Goal: Information Seeking & Learning: Check status

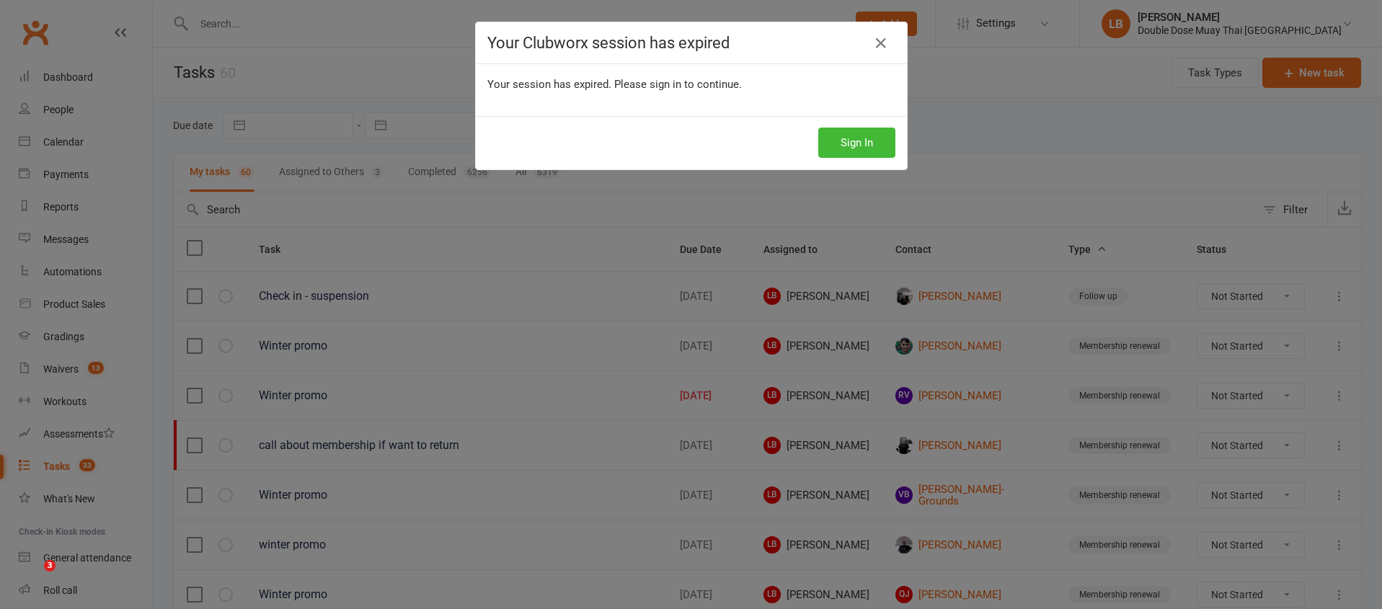
select select "started"
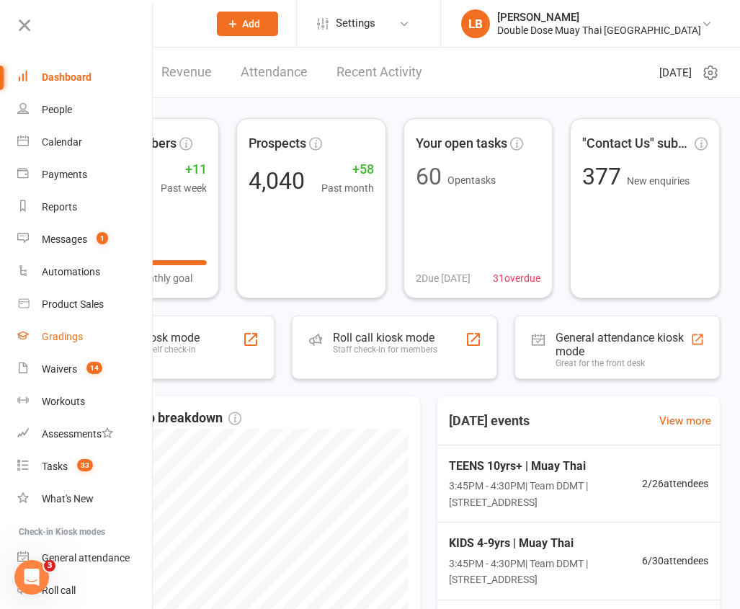
click at [65, 340] on div "Gradings" at bounding box center [62, 337] width 41 height 12
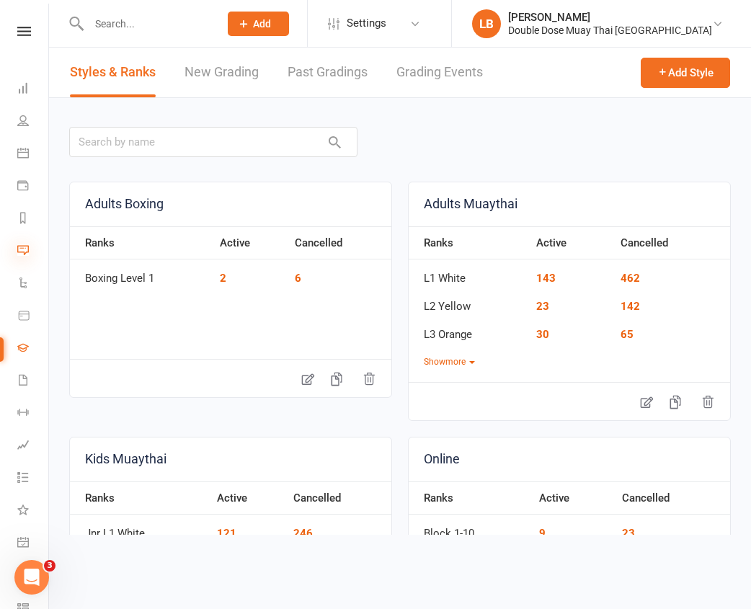
click at [25, 249] on icon at bounding box center [23, 250] width 12 height 12
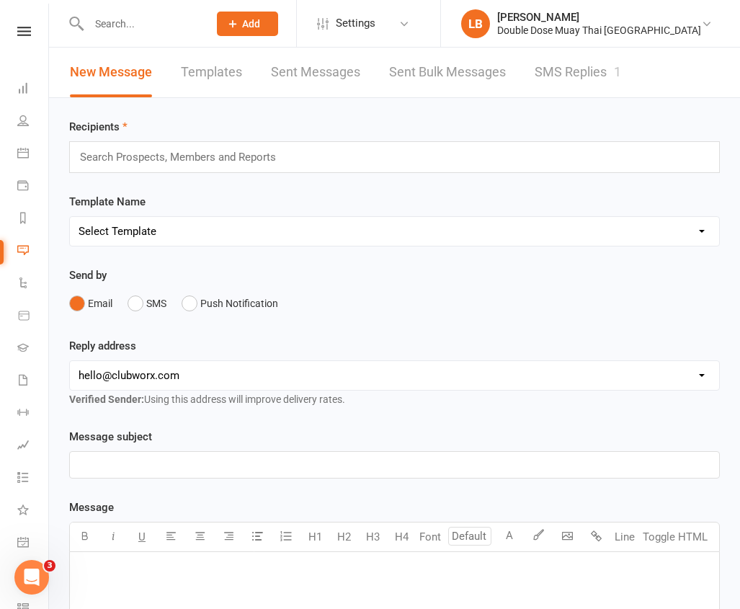
click at [577, 66] on link "SMS Replies 1" at bounding box center [578, 73] width 87 height 50
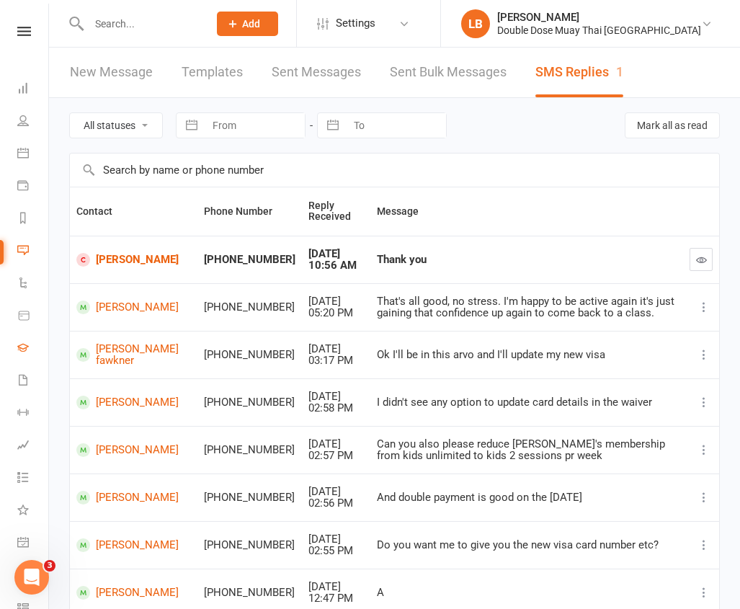
click at [19, 356] on link "Gradings" at bounding box center [33, 349] width 32 height 32
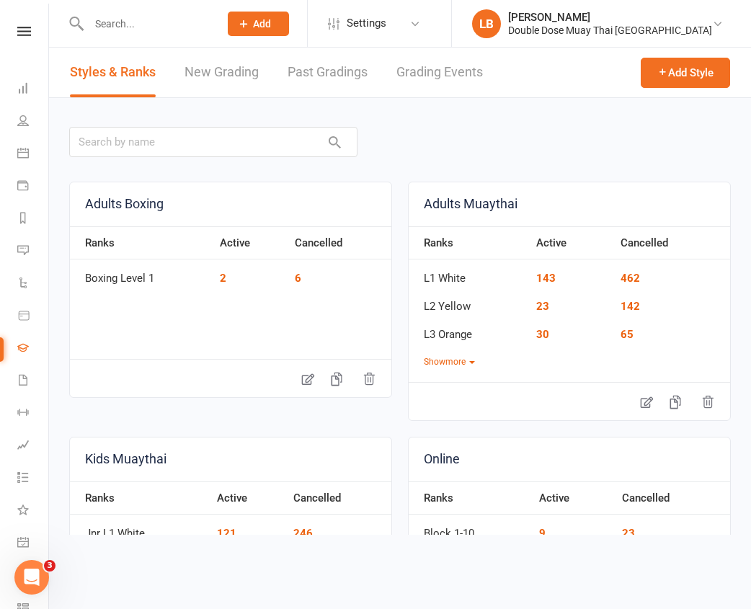
click at [409, 73] on link "Grading Events" at bounding box center [440, 73] width 87 height 50
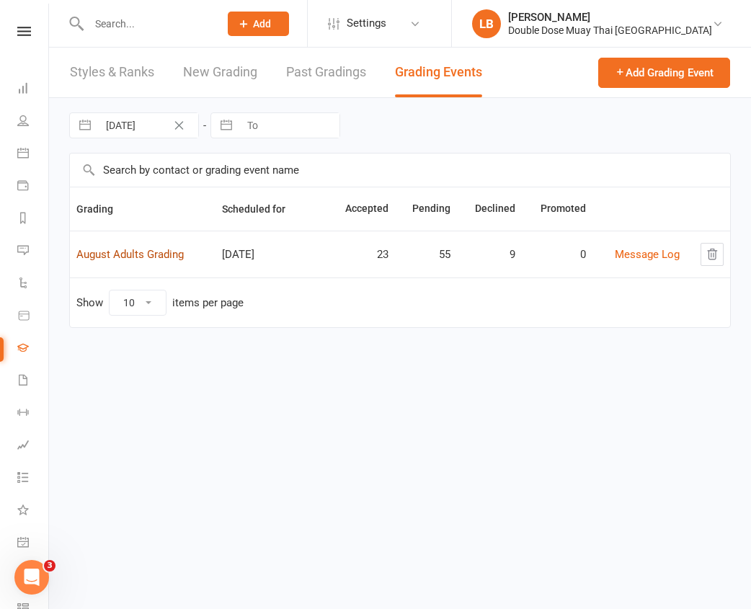
click at [167, 250] on link "August Adults Grading" at bounding box center [129, 254] width 107 height 13
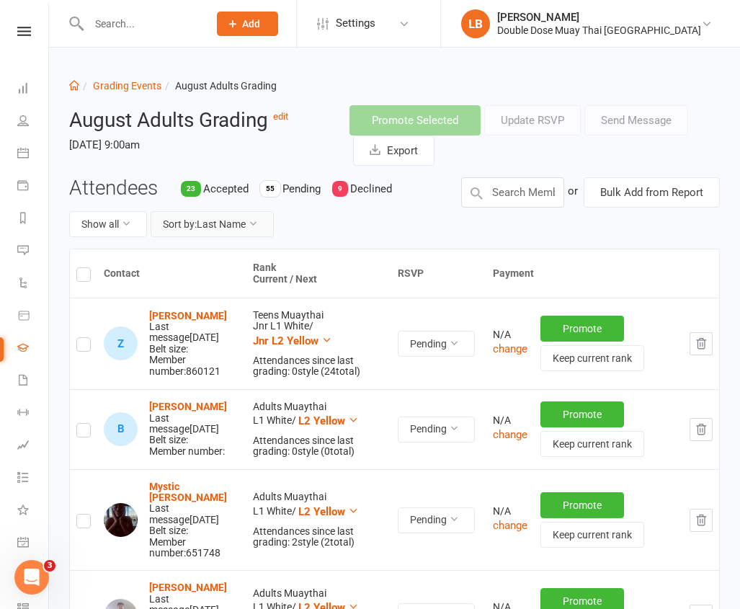
click at [200, 224] on button "Sort by: Last Name" at bounding box center [212, 224] width 123 height 26
click at [125, 224] on icon at bounding box center [126, 223] width 10 height 10
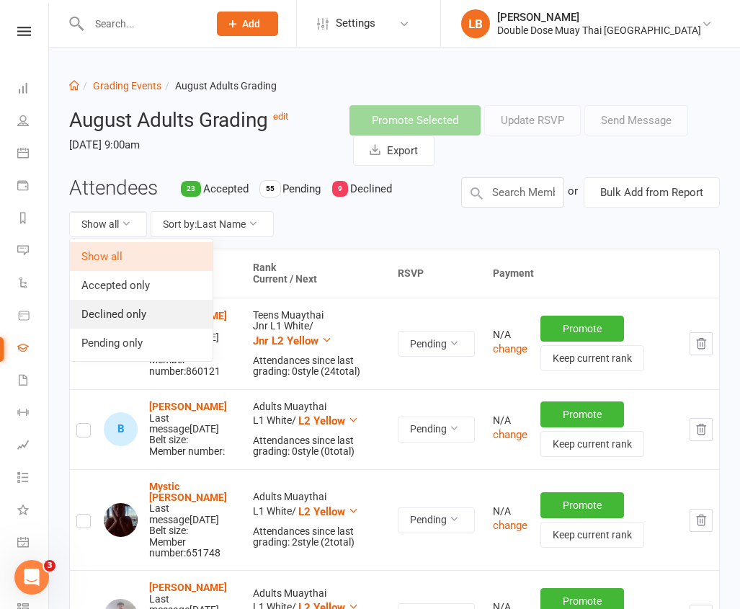
click at [135, 320] on link "Declined only" at bounding box center [141, 314] width 143 height 29
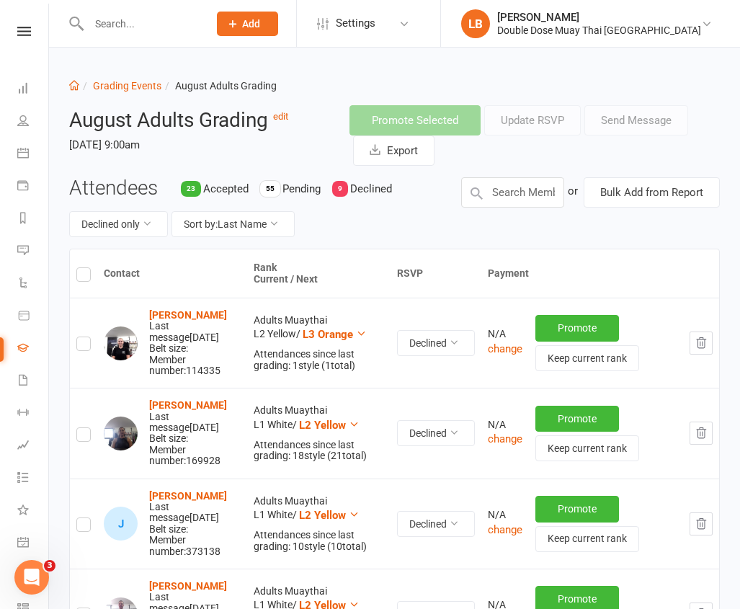
click at [178, 19] on input "text" at bounding box center [141, 24] width 114 height 20
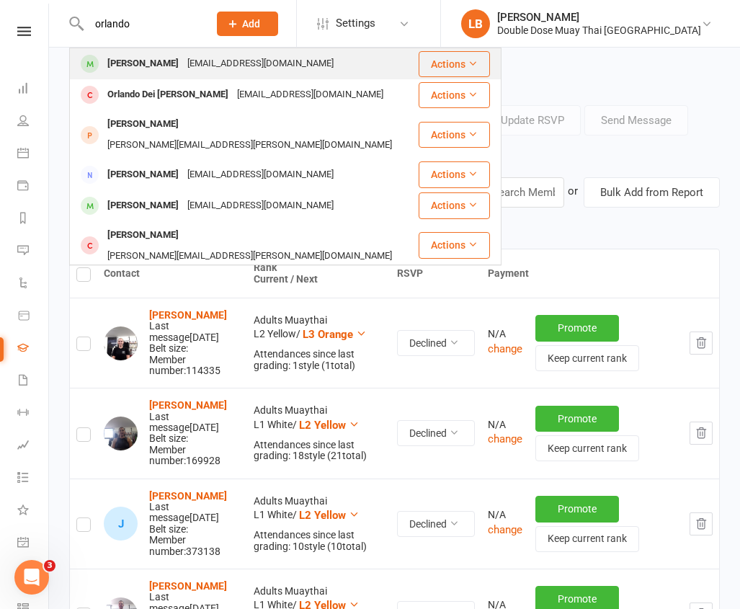
type input "orlando"
click at [158, 74] on div "Orlando Bailey cbailey_90@hotmail.com.au" at bounding box center [244, 64] width 347 height 30
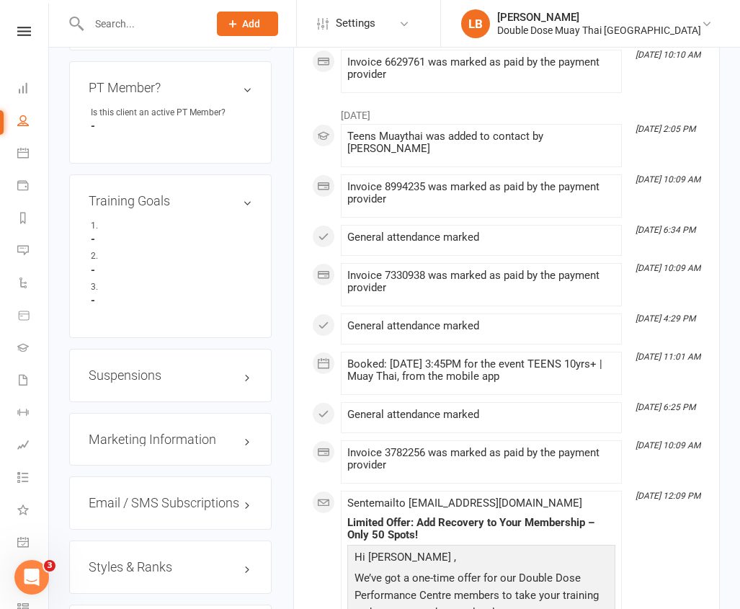
scroll to position [1168, 0]
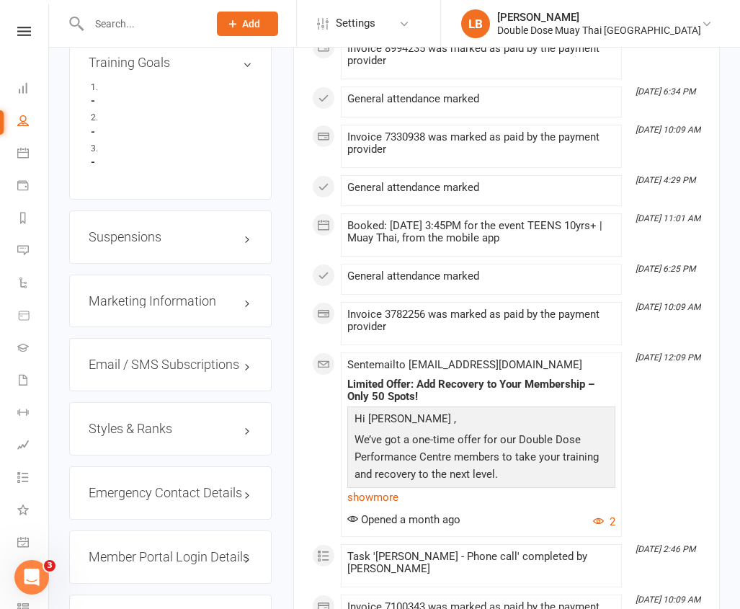
click at [154, 422] on h3 "Styles & Ranks" at bounding box center [171, 429] width 164 height 14
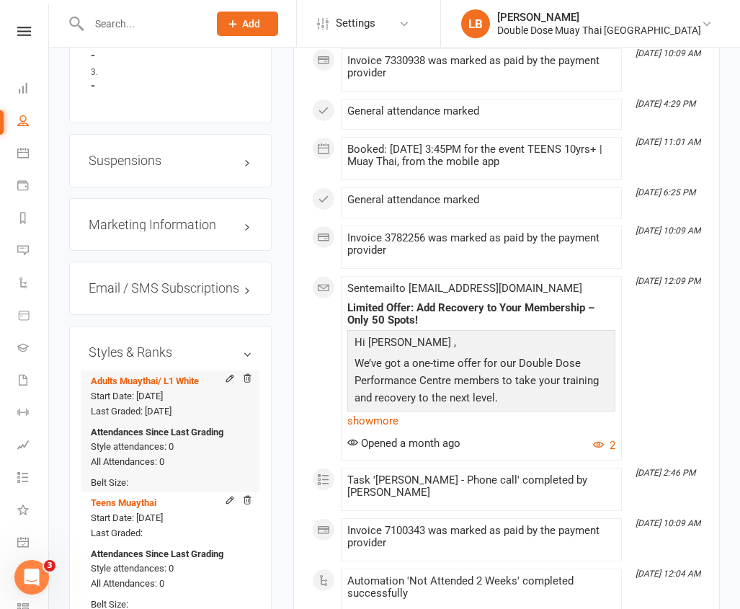
scroll to position [1247, 0]
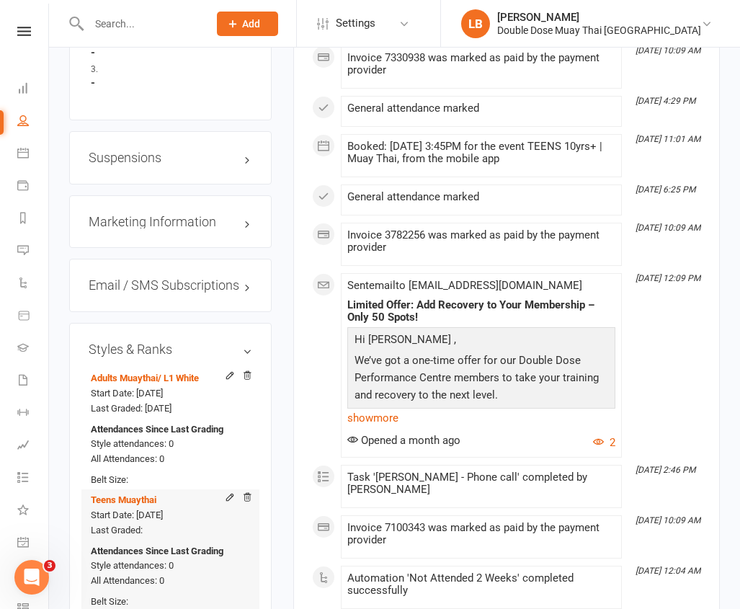
click at [138, 525] on span "Last Graded:" at bounding box center [117, 530] width 52 height 11
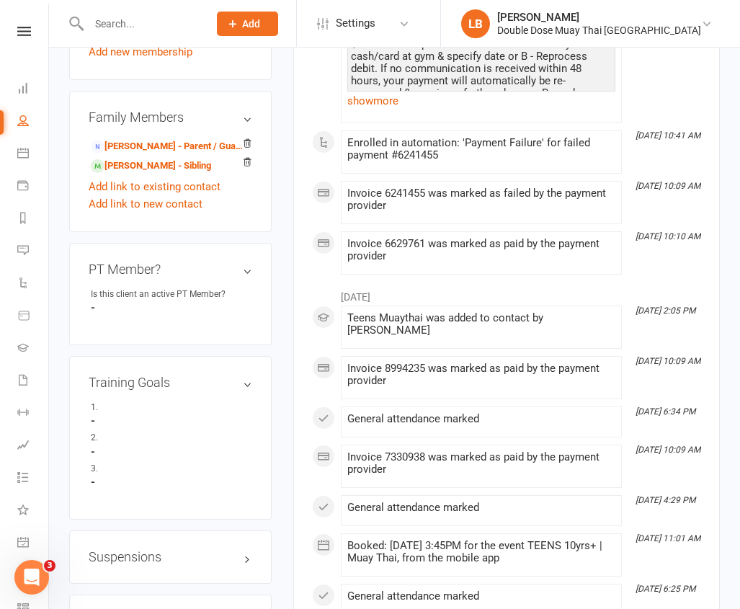
scroll to position [411, 0]
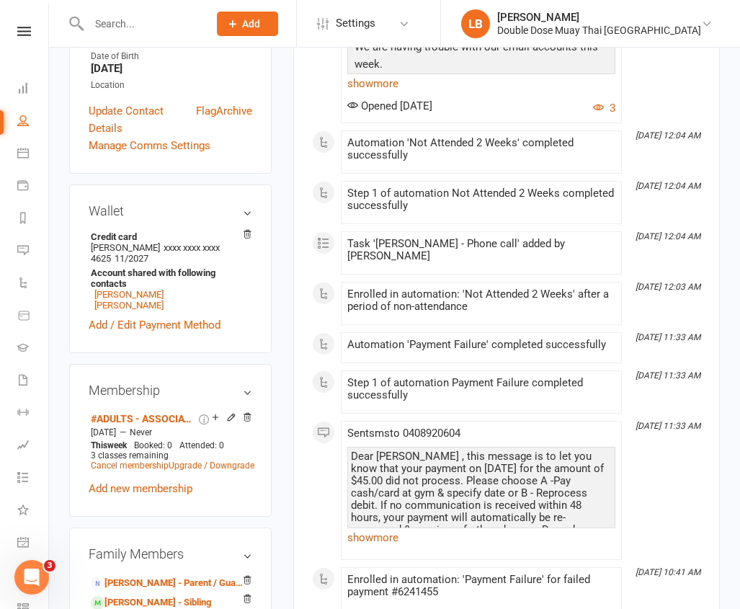
click at [180, 20] on input "text" at bounding box center [141, 24] width 114 height 20
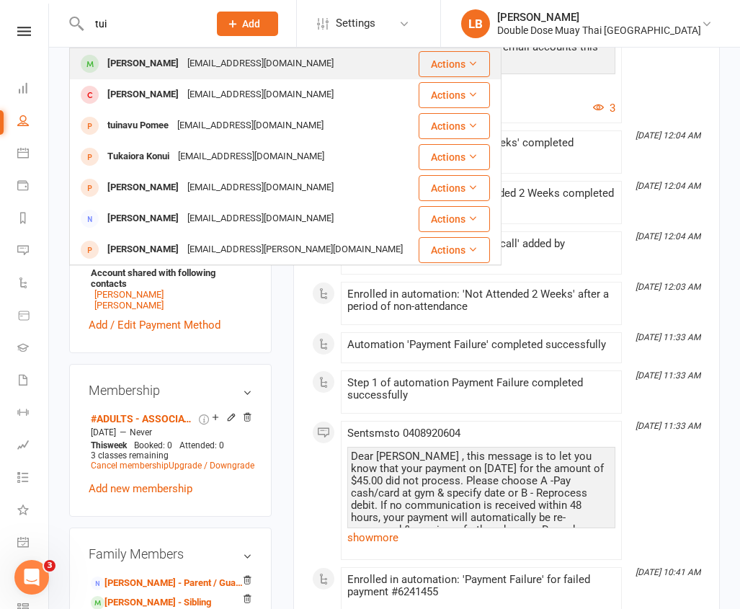
type input "tui"
click at [147, 71] on div "Tui O’Brien" at bounding box center [143, 63] width 80 height 21
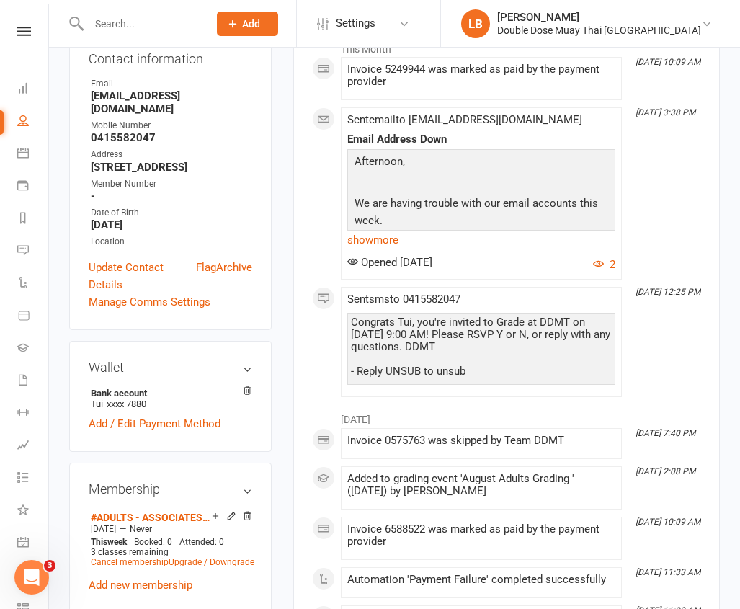
scroll to position [258, 0]
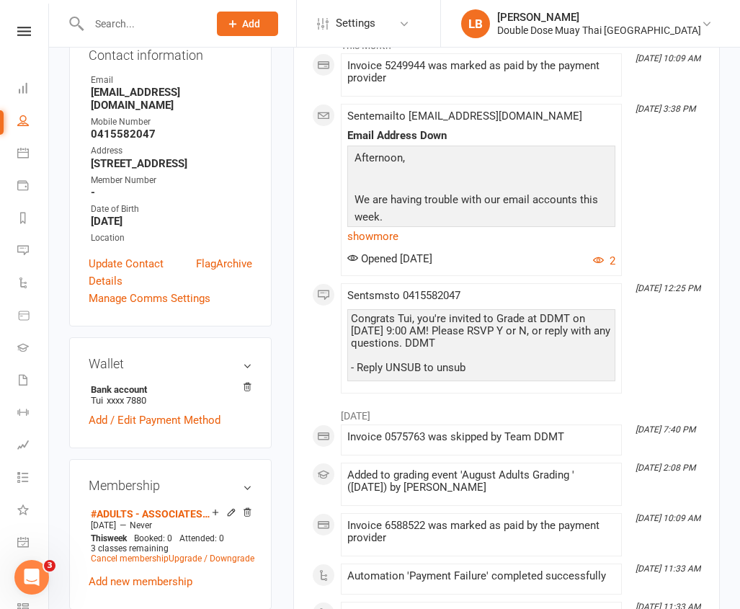
click at [185, 12] on div at bounding box center [133, 23] width 129 height 47
click at [185, 24] on input "text" at bounding box center [141, 24] width 114 height 20
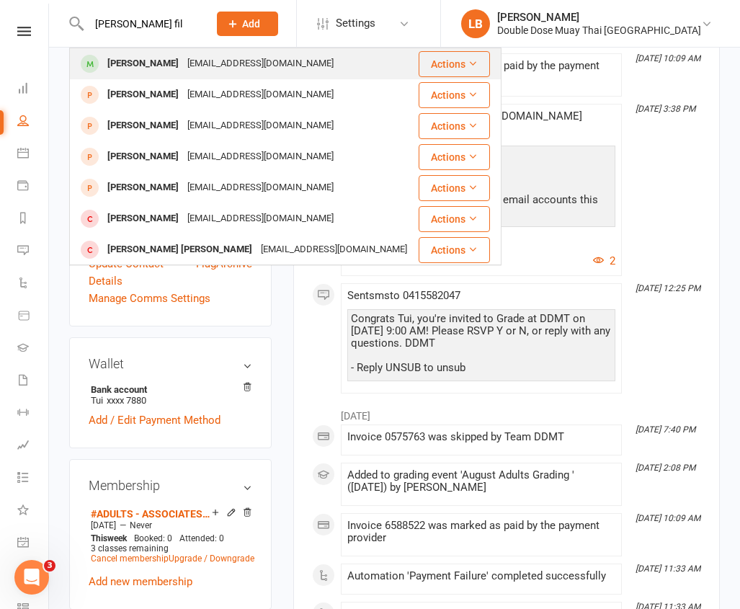
type input "coen fil"
click at [183, 58] on div "smithlana772@gmail.com" at bounding box center [260, 63] width 155 height 21
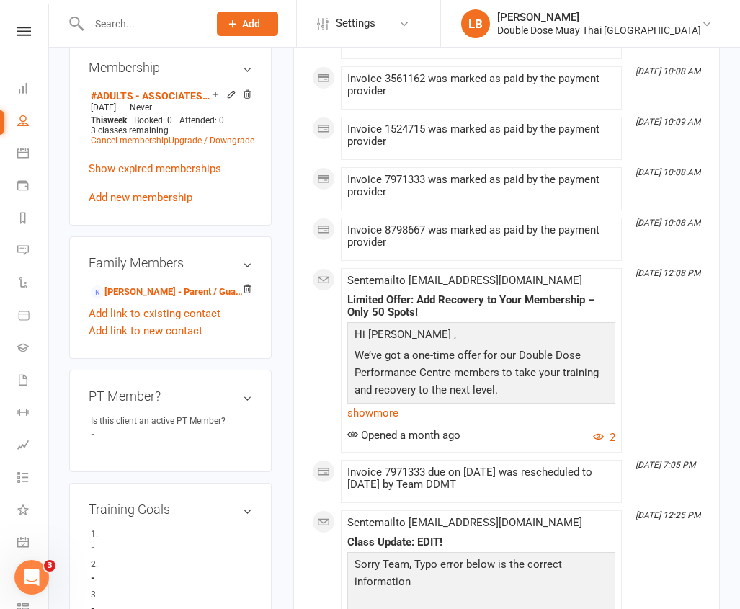
scroll to position [789, 0]
